Goal: Information Seeking & Learning: Learn about a topic

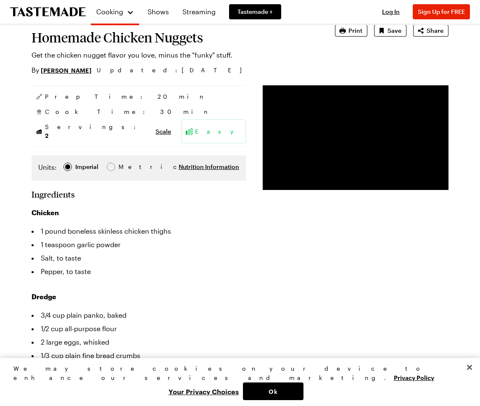
scroll to position [49, 0]
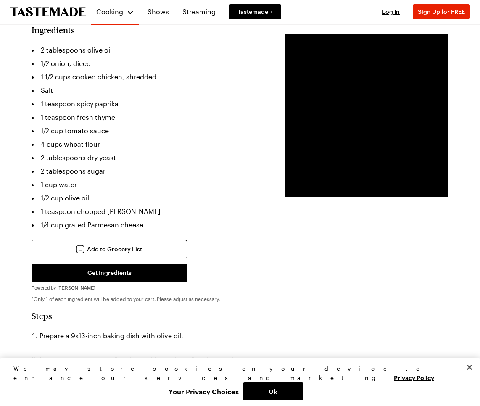
scroll to position [225, 0]
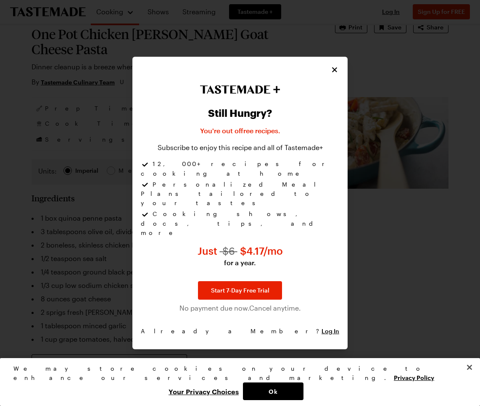
click at [333, 74] on button "Close" at bounding box center [334, 69] width 9 height 9
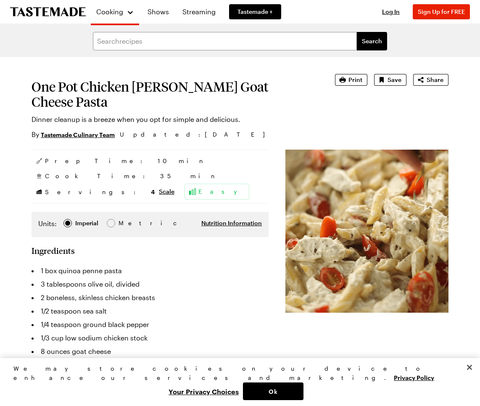
scroll to position [52, 0]
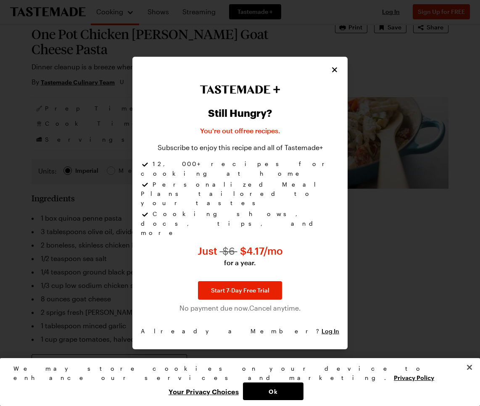
click at [333, 73] on icon "Close" at bounding box center [334, 70] width 5 height 5
click at [336, 74] on icon "Close" at bounding box center [334, 70] width 8 height 8
